Goal: Register for event/course

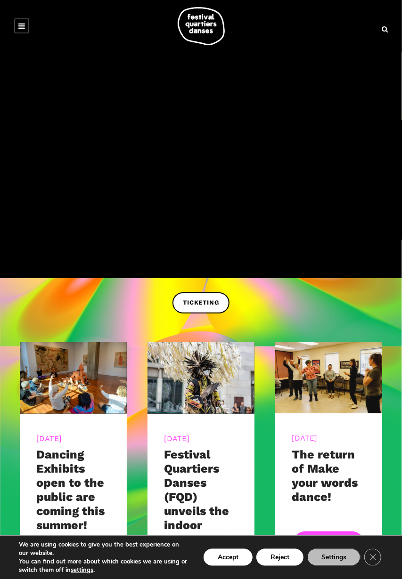
click at [210, 302] on span "TICKETING" at bounding box center [201, 303] width 36 height 10
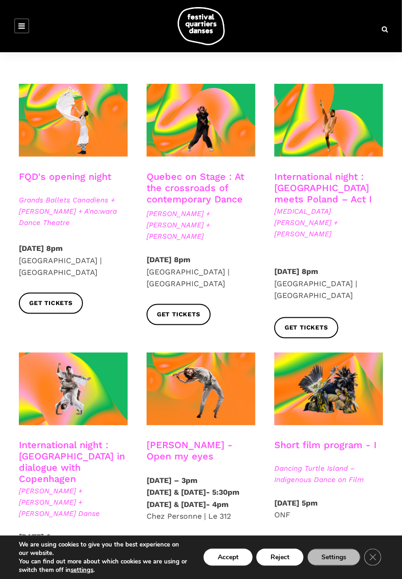
scroll to position [196, 0]
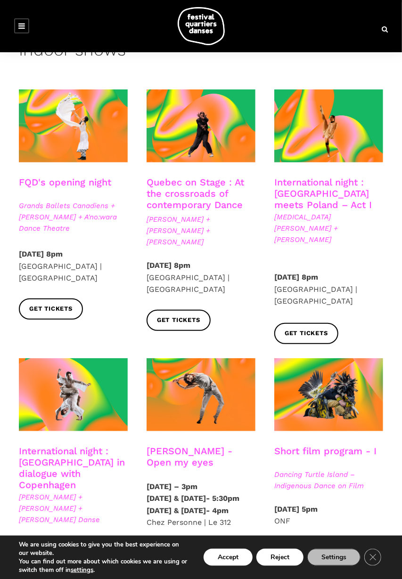
click at [325, 329] on span "Get tickets" at bounding box center [305, 334] width 43 height 10
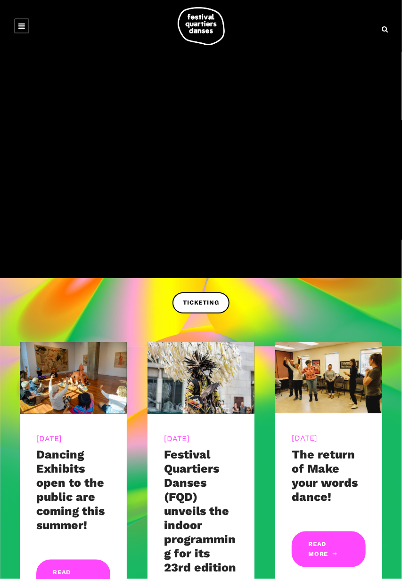
click at [24, 29] on icon at bounding box center [21, 26] width 7 height 8
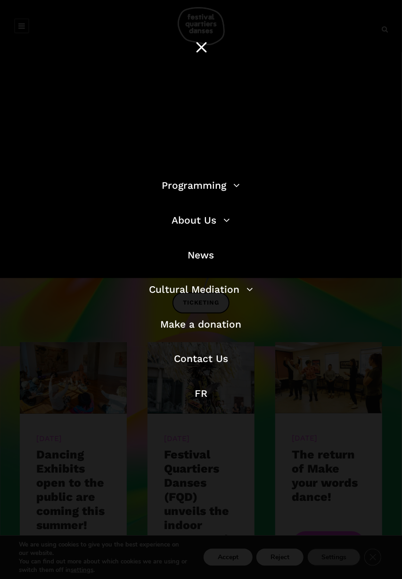
click at [236, 190] on link "Programming" at bounding box center [201, 185] width 78 height 12
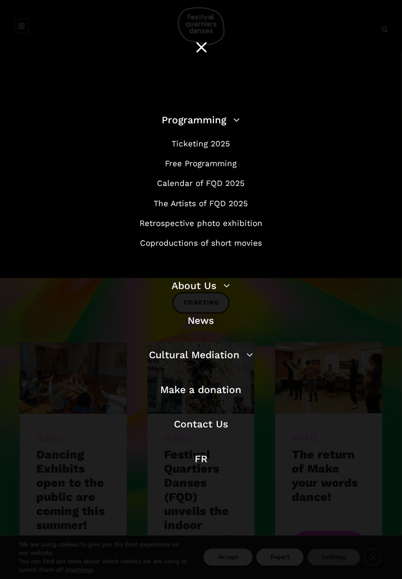
click at [227, 161] on link "Free Programming" at bounding box center [201, 163] width 72 height 9
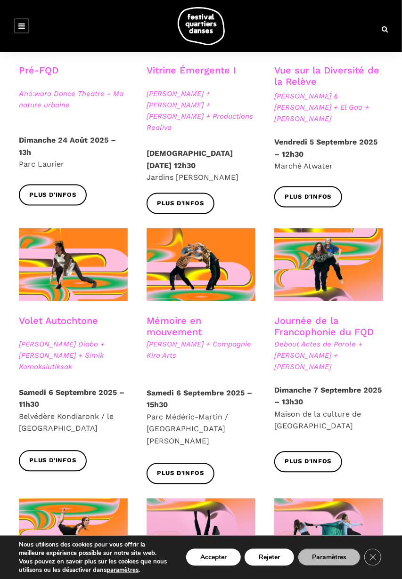
scroll to position [309, 0]
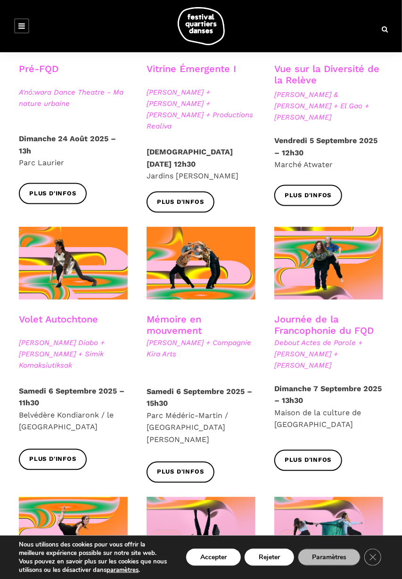
click at [195, 468] on span "Plus d'infos" at bounding box center [180, 473] width 47 height 10
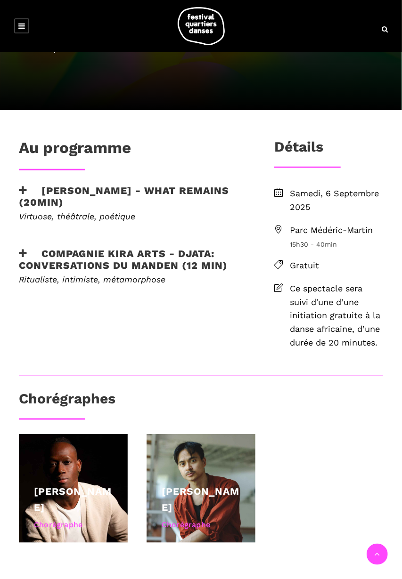
scroll to position [167, 0]
